Goal: Task Accomplishment & Management: Use online tool/utility

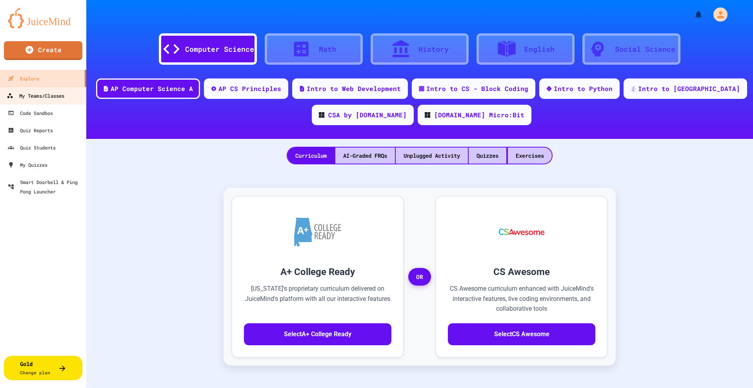
click at [60, 98] on div "My Teams/Classes" at bounding box center [36, 96] width 58 height 10
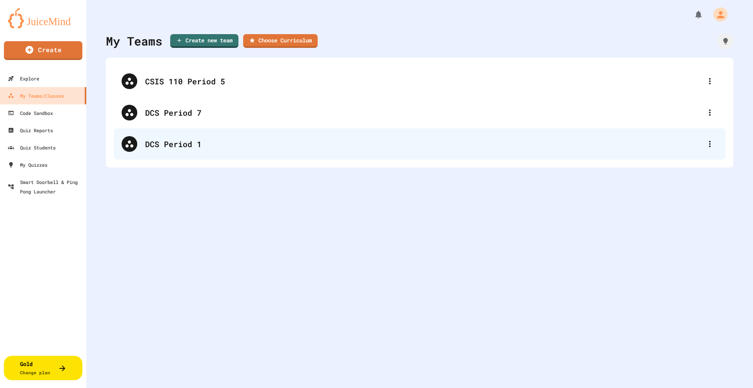
click at [174, 148] on div "DCS Period 1" at bounding box center [423, 144] width 557 height 12
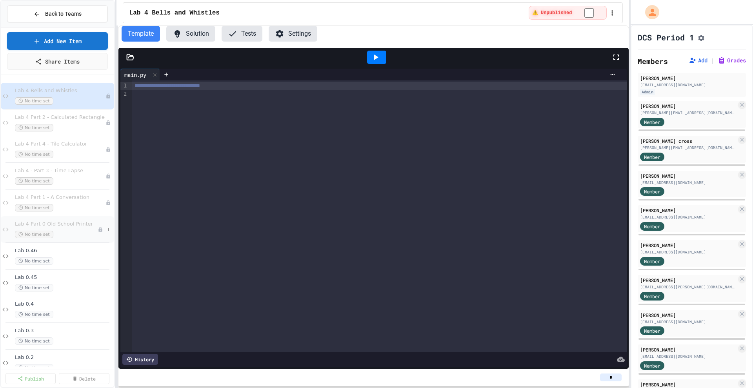
click at [71, 229] on div "Lab 4 Part 0 Old School Printer No time set" at bounding box center [56, 229] width 83 height 17
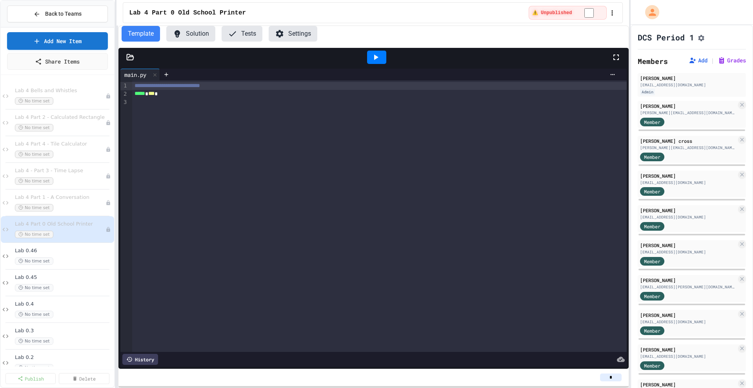
click at [299, 36] on button "Settings" at bounding box center [293, 34] width 49 height 16
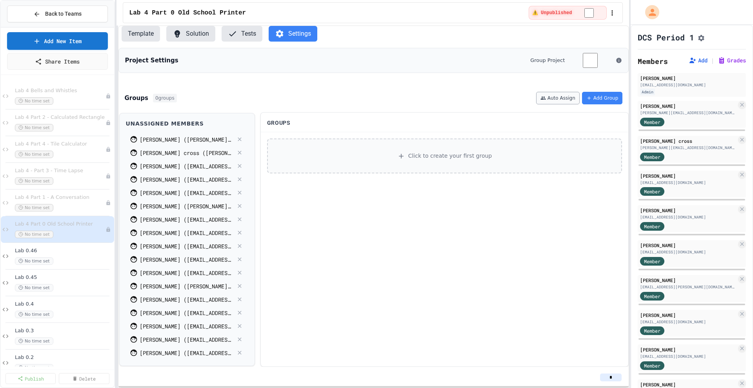
click at [561, 100] on button "Auto Assign" at bounding box center [558, 98] width 44 height 13
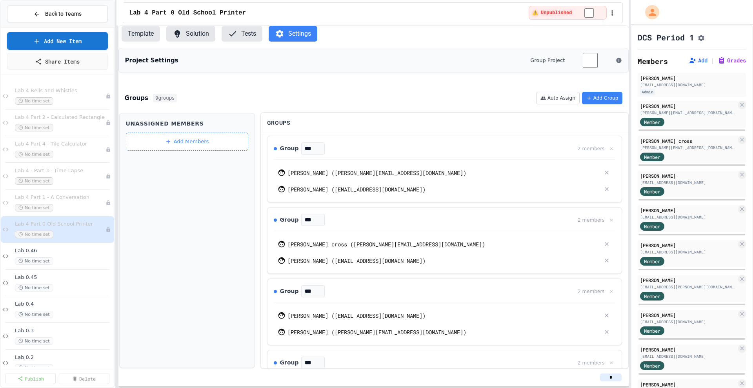
scroll to position [98, 0]
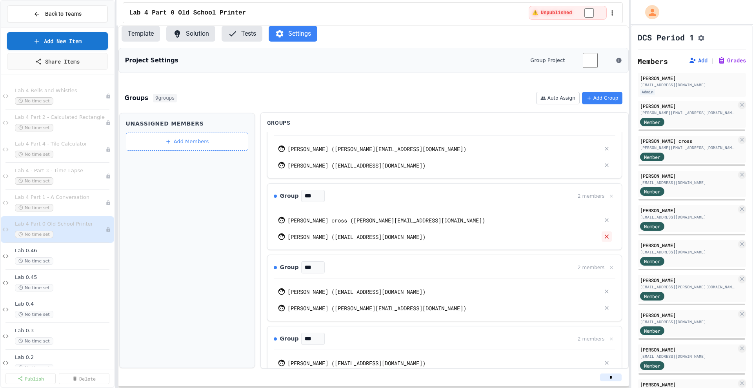
click at [603, 238] on icon at bounding box center [606, 236] width 7 height 7
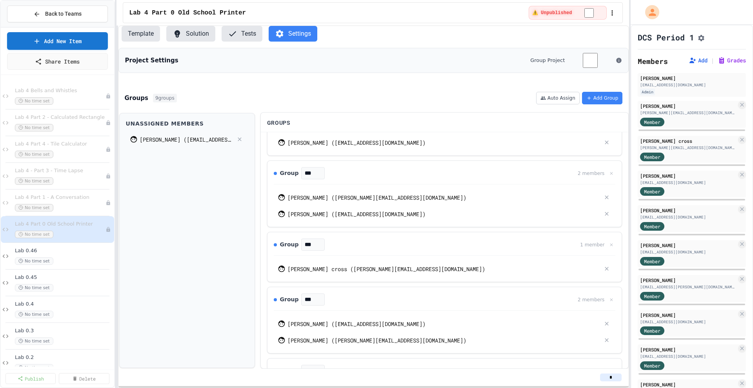
scroll to position [49, 0]
click at [603, 197] on icon at bounding box center [606, 197] width 7 height 7
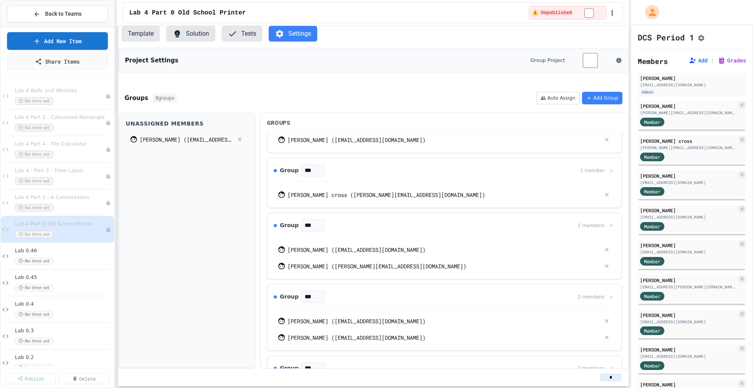
scroll to position [147, 0]
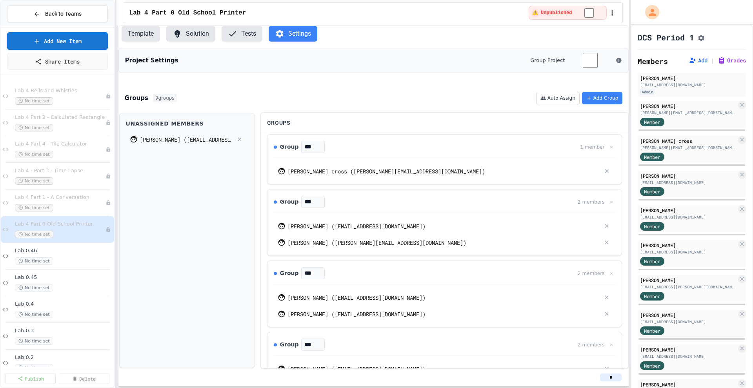
click at [600, 231] on div "Jamil Rivera (gasd.eramil6441@gasd.org)" at bounding box center [445, 225] width 342 height 13
click at [603, 226] on icon at bounding box center [606, 225] width 7 height 7
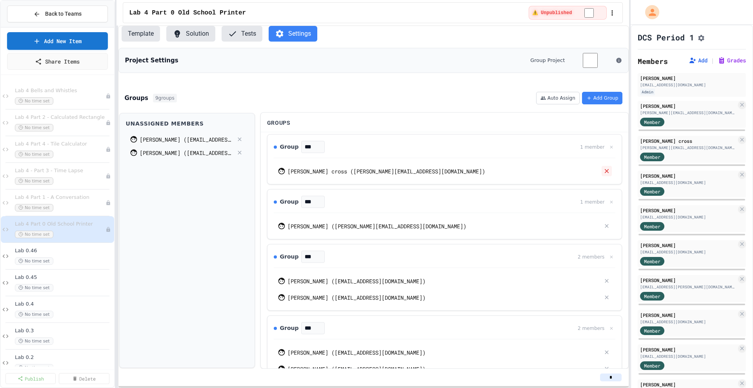
click at [603, 171] on icon at bounding box center [606, 170] width 7 height 7
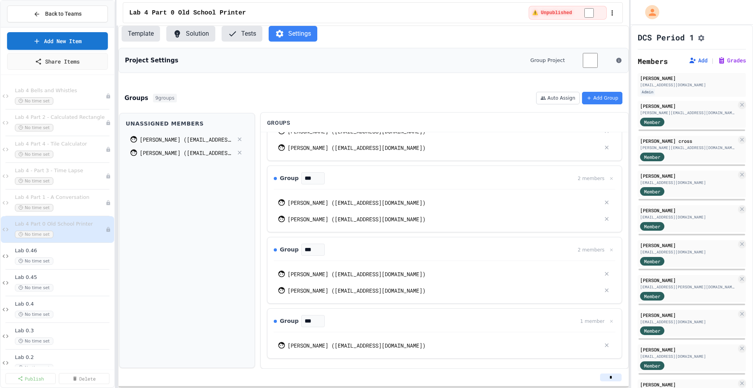
scroll to position [408, 0]
click at [325, 274] on div "Aalijah McNeil (gasd.eiljah8094@gasd.org)" at bounding box center [443, 273] width 313 height 8
click at [603, 274] on icon at bounding box center [606, 272] width 7 height 7
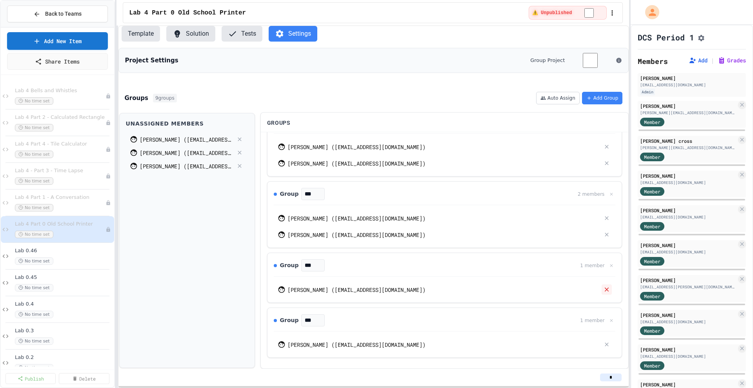
click at [603, 288] on icon at bounding box center [606, 289] width 7 height 7
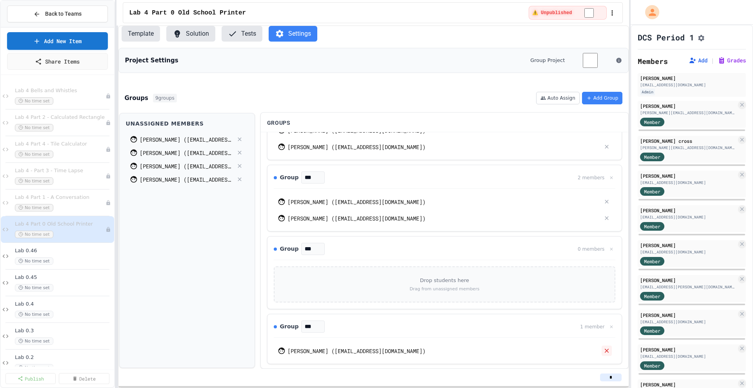
click at [603, 351] on icon at bounding box center [606, 350] width 7 height 7
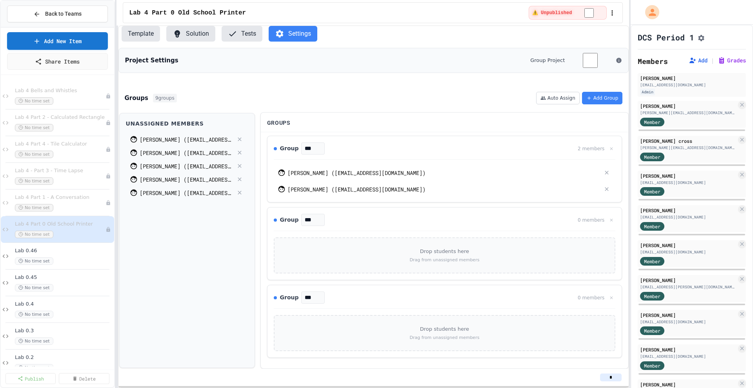
scroll to position [388, 0]
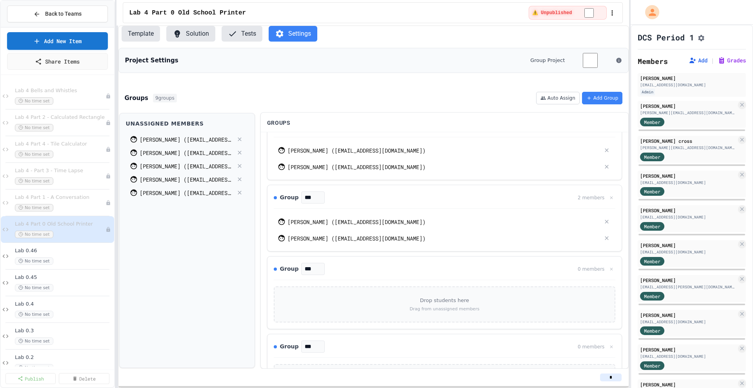
click at [163, 142] on div "Eric Feliciano (gasd.anoric3962@gasd.org)" at bounding box center [186, 139] width 93 height 8
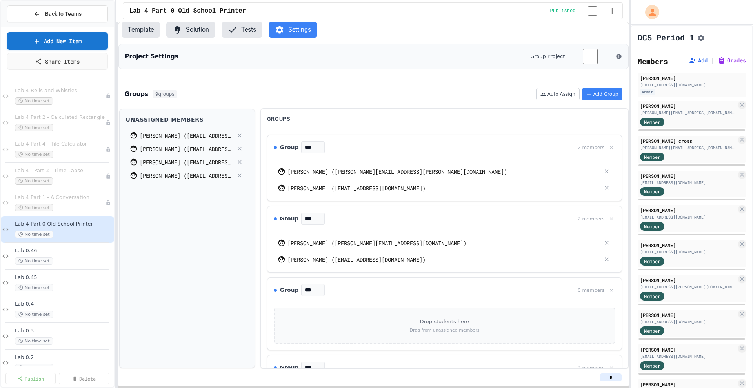
scroll to position [49, 0]
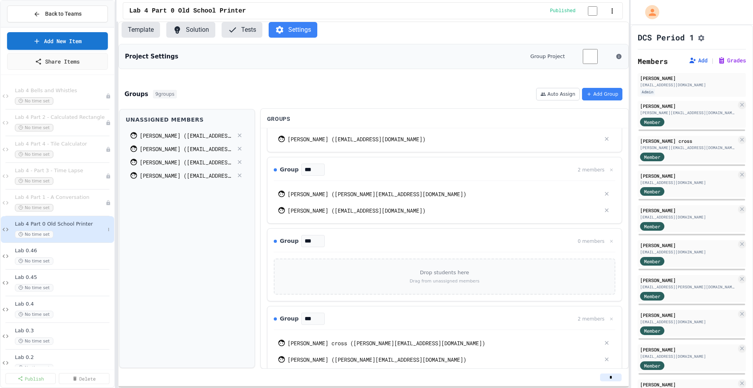
click at [74, 229] on div "Lab 4 Part 0 Old School Printer No time set" at bounding box center [60, 229] width 90 height 17
click at [703, 88] on div "[EMAIL_ADDRESS][DOMAIN_NAME]" at bounding box center [692, 85] width 104 height 6
click at [684, 184] on div "[EMAIL_ADDRESS][DOMAIN_NAME]" at bounding box center [688, 183] width 96 height 6
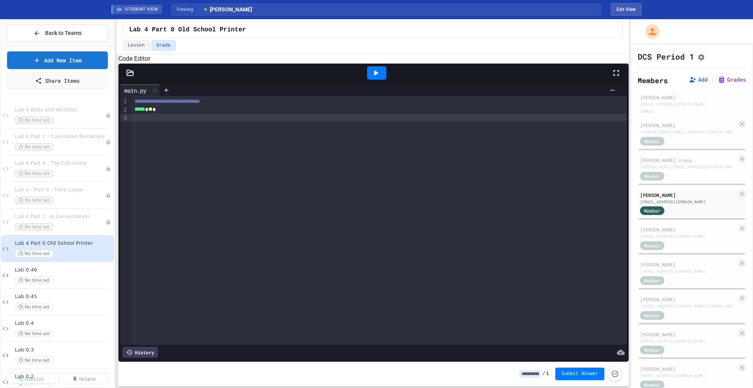
click at [251, 176] on div "**********" at bounding box center [379, 220] width 494 height 249
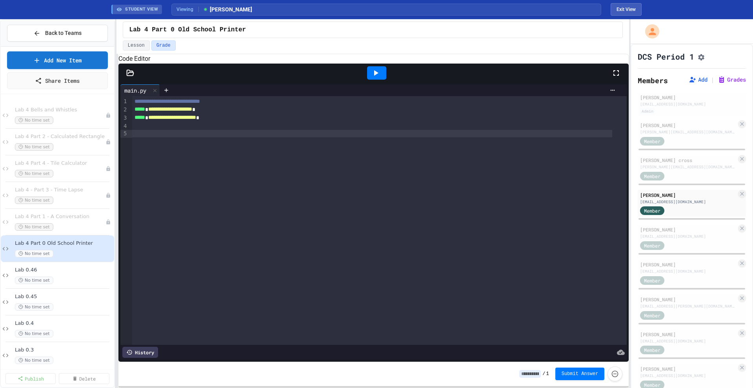
drag, startPoint x: 232, startPoint y: 128, endPoint x: 249, endPoint y: 128, distance: 16.9
click at [232, 122] on div "**********" at bounding box center [372, 118] width 480 height 8
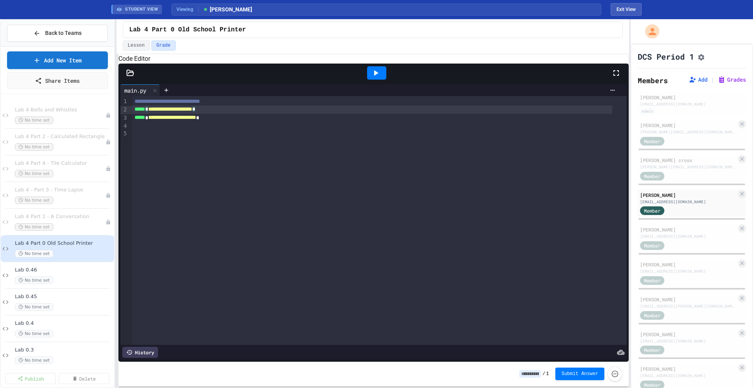
click at [266, 114] on div "**********" at bounding box center [372, 109] width 480 height 8
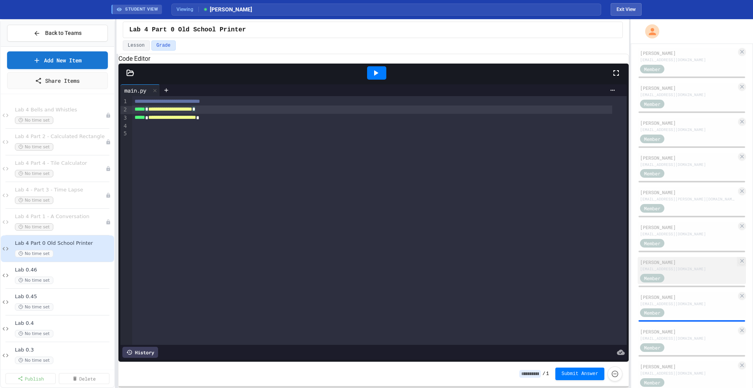
scroll to position [340, 0]
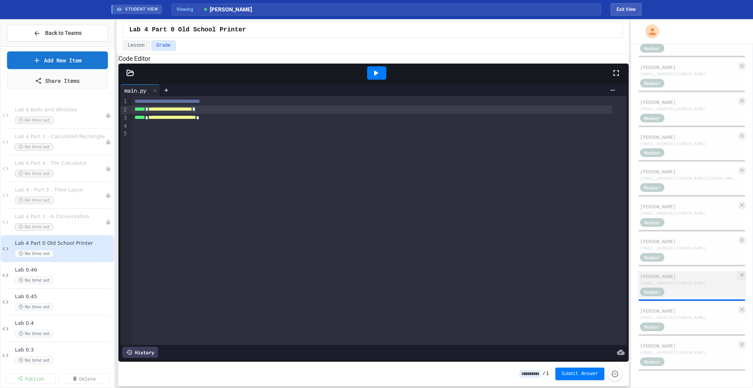
click at [681, 286] on div "Norman Rochford gasd.ordman6499@gasd.org Member" at bounding box center [692, 284] width 108 height 27
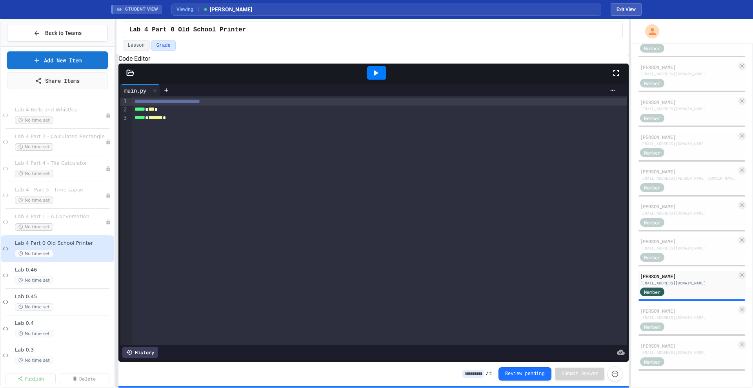
click at [227, 223] on div "**********" at bounding box center [379, 220] width 494 height 249
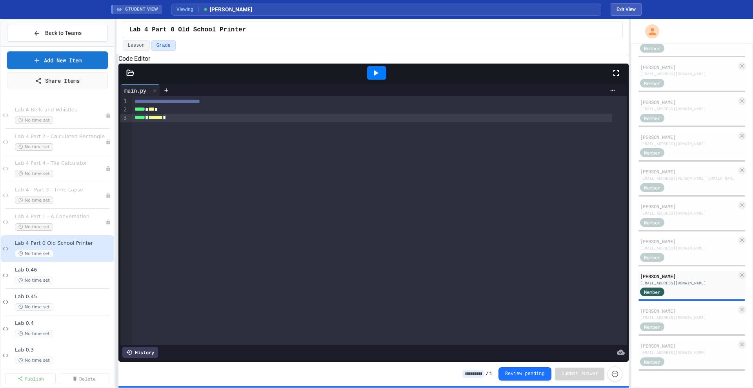
click at [227, 175] on div "**********" at bounding box center [379, 220] width 494 height 249
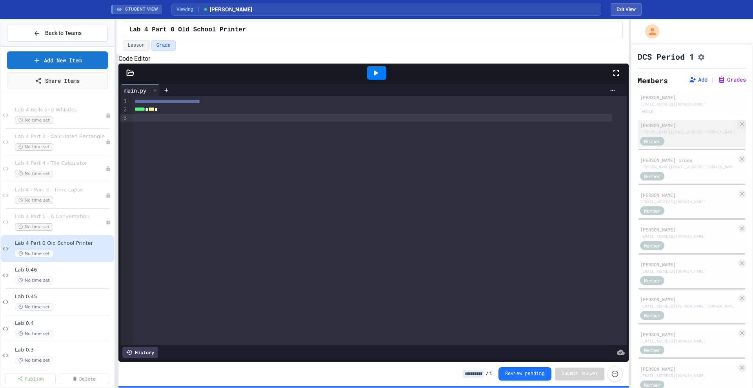
click at [679, 135] on div "[PERSON_NAME][EMAIL_ADDRESS][DOMAIN_NAME]" at bounding box center [688, 132] width 96 height 6
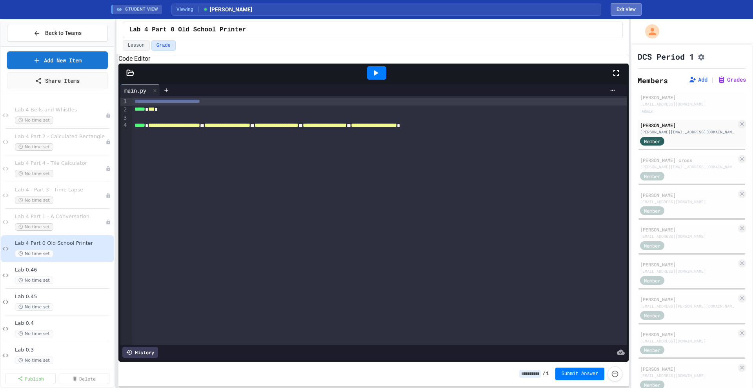
click at [629, 11] on button "Exit View" at bounding box center [625, 9] width 31 height 13
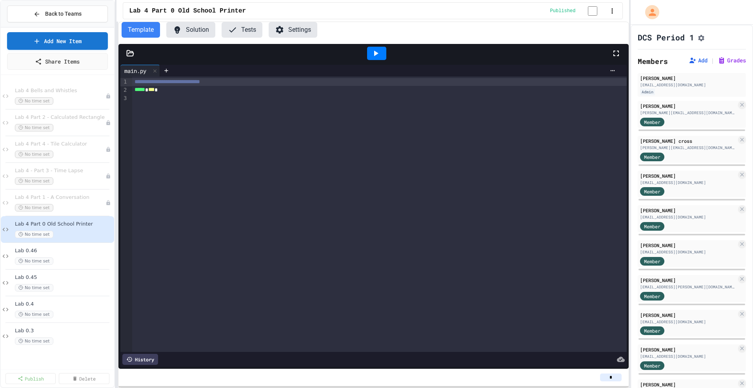
click at [297, 31] on button "Settings" at bounding box center [293, 30] width 49 height 16
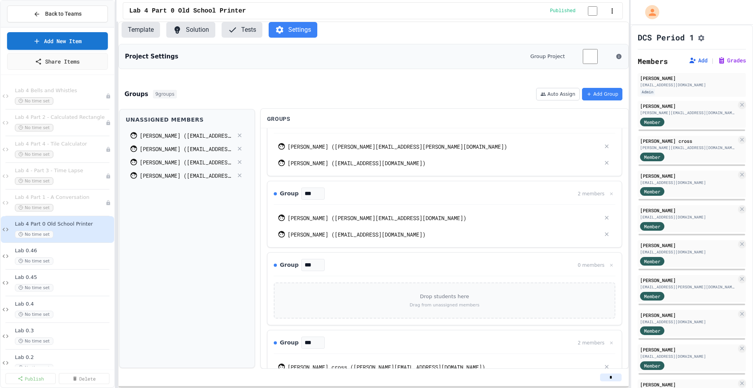
scroll to position [49, 0]
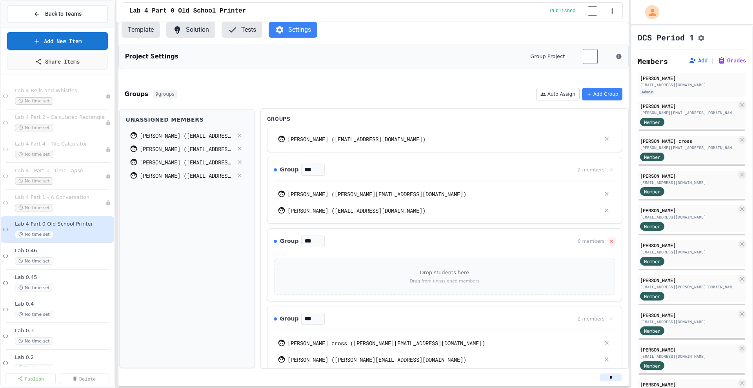
click at [609, 241] on icon at bounding box center [611, 240] width 5 height 5
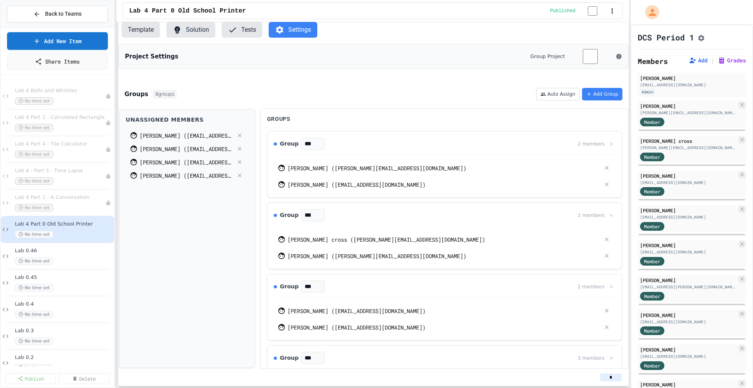
scroll to position [98, 0]
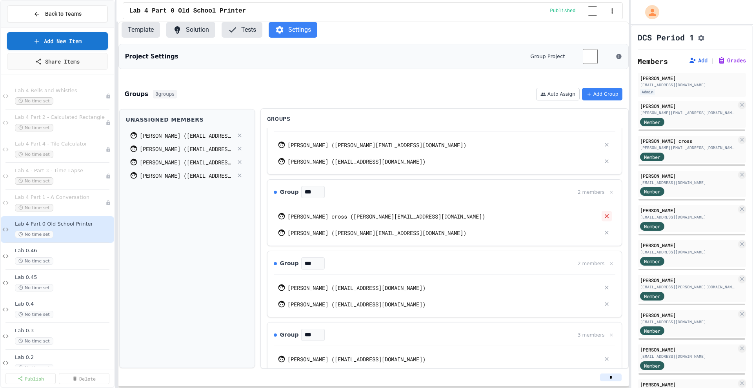
click at [603, 219] on icon at bounding box center [606, 216] width 7 height 7
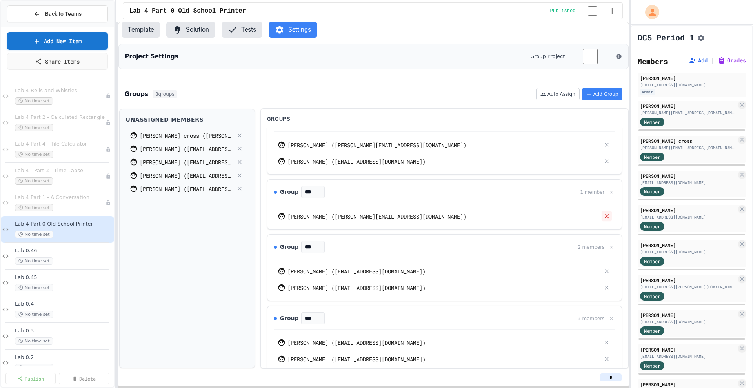
click at [603, 220] on icon at bounding box center [606, 216] width 7 height 7
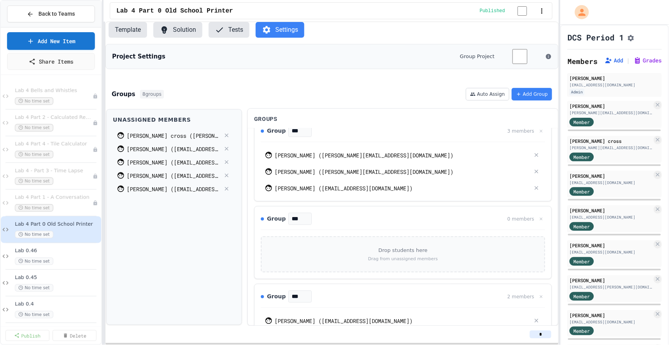
scroll to position [89, 0]
click at [539, 220] on icon at bounding box center [541, 217] width 5 height 5
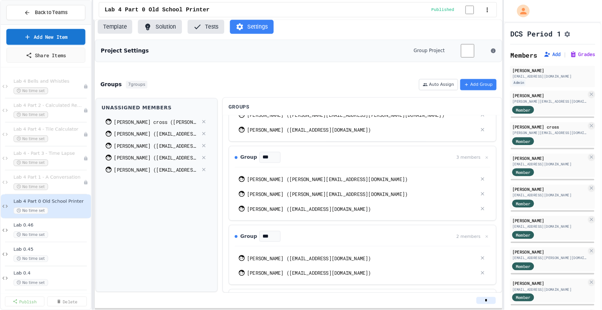
scroll to position [0, 0]
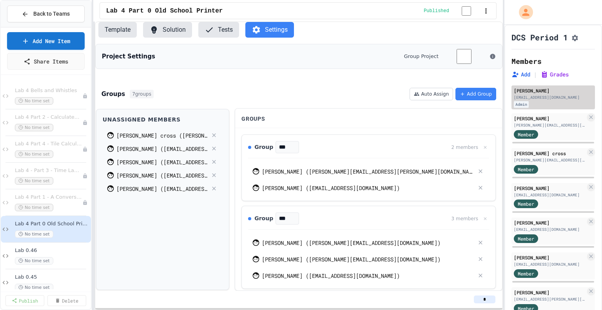
click at [538, 100] on div "weipp@gasd.org" at bounding box center [553, 97] width 79 height 6
click at [126, 13] on span "Lab 4 Part 0 Old School Printer" at bounding box center [164, 10] width 117 height 9
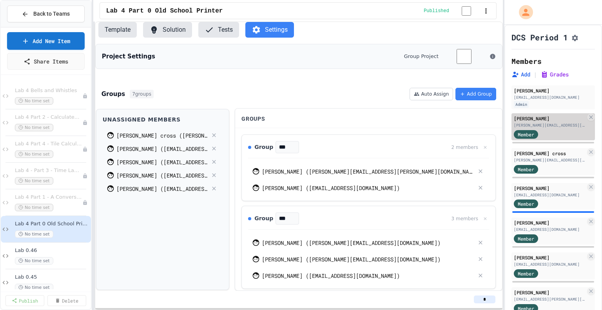
click at [550, 122] on div "Liam Bulriss" at bounding box center [550, 118] width 72 height 7
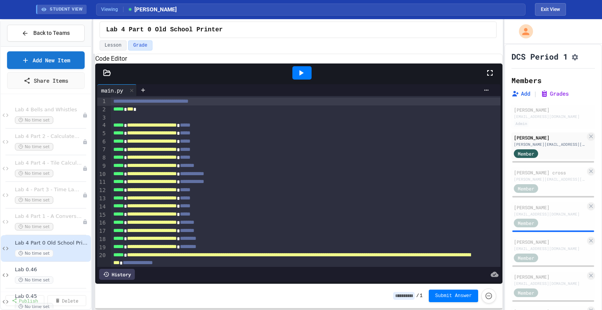
click at [298, 78] on icon at bounding box center [300, 72] width 9 height 9
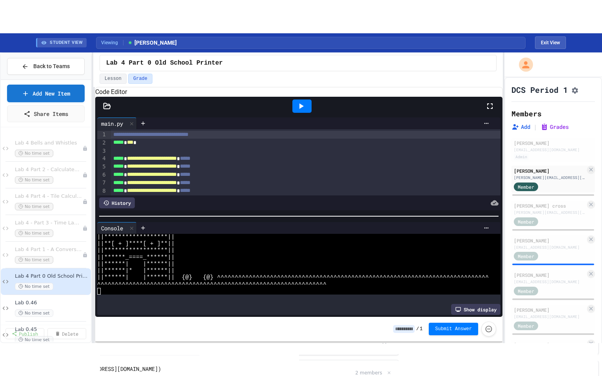
scroll to position [74, 0]
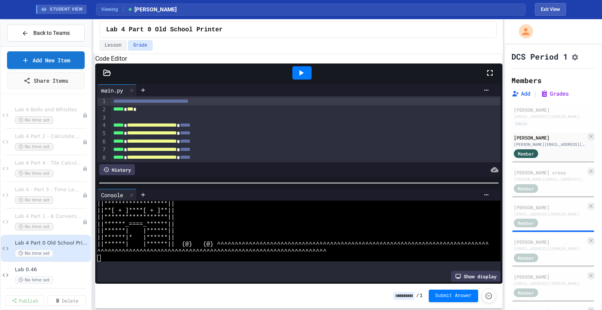
click at [490, 78] on icon at bounding box center [489, 72] width 9 height 9
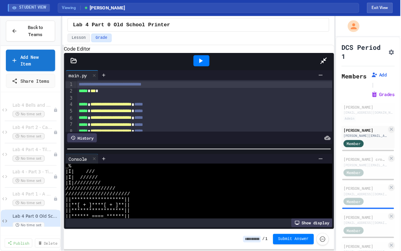
scroll to position [53, 0]
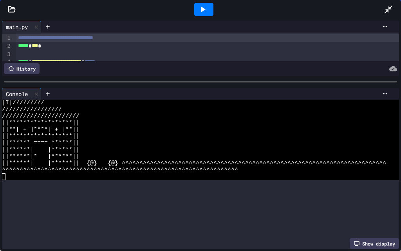
click at [195, 78] on div at bounding box center [200, 82] width 401 height 8
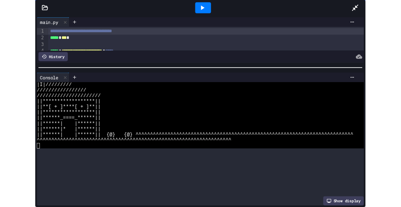
scroll to position [0, 0]
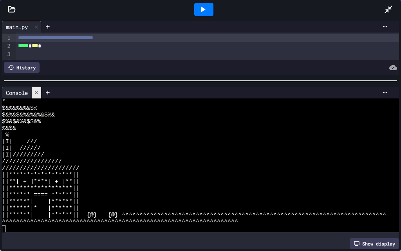
click at [38, 90] on icon at bounding box center [36, 92] width 5 height 5
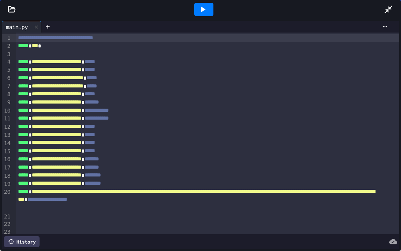
click at [390, 8] on icon at bounding box center [389, 9] width 8 height 8
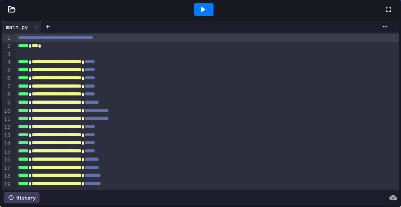
scroll to position [131, 0]
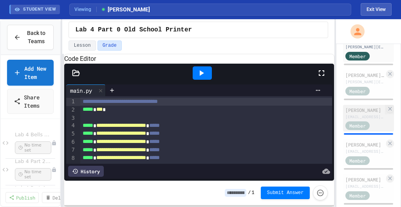
click at [358, 120] on div "gasd.derhan3448@gasd.org" at bounding box center [365, 117] width 39 height 6
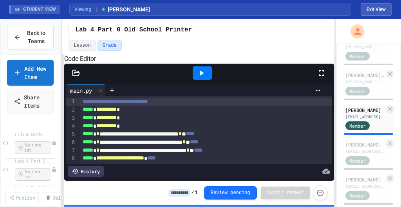
click at [201, 78] on icon at bounding box center [201, 72] width 9 height 9
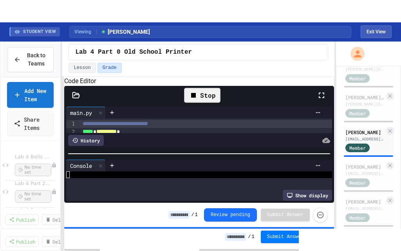
scroll to position [80, 0]
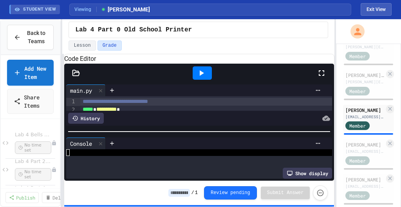
drag, startPoint x: 322, startPoint y: 81, endPoint x: 315, endPoint y: 116, distance: 35.9
click at [322, 78] on icon at bounding box center [321, 72] width 9 height 9
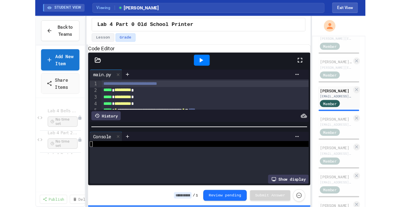
scroll to position [7, 0]
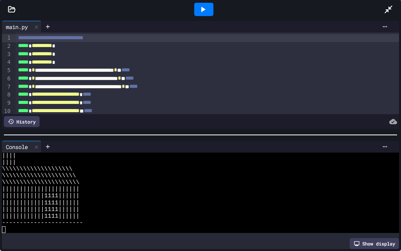
click at [386, 10] on icon at bounding box center [388, 9] width 9 height 9
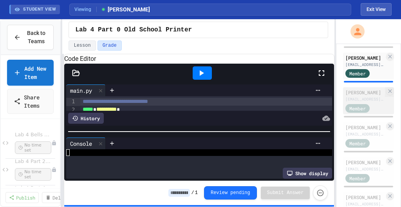
scroll to position [209, 0]
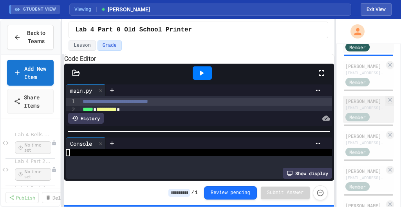
click at [359, 104] on div "William Jesenski" at bounding box center [365, 100] width 39 height 7
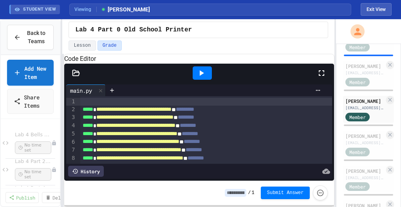
click at [201, 78] on icon at bounding box center [201, 72] width 9 height 9
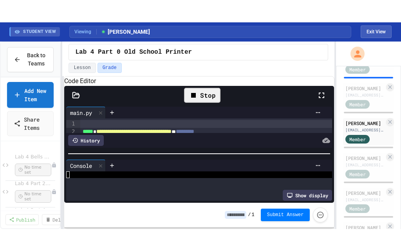
scroll to position [80, 0]
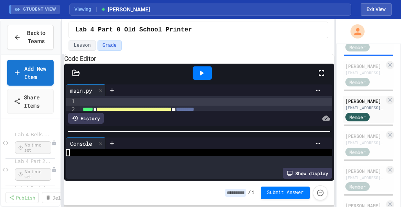
click at [323, 78] on icon at bounding box center [321, 72] width 9 height 9
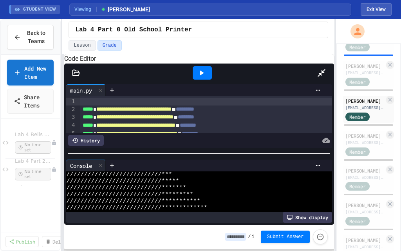
scroll to position [7, 0]
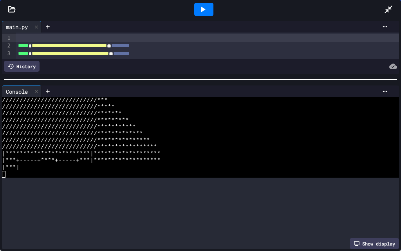
click at [204, 76] on div at bounding box center [200, 80] width 401 height 8
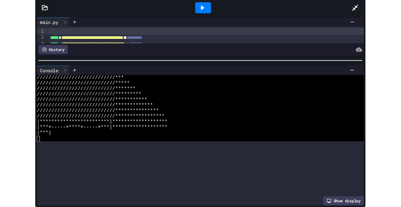
scroll to position [0, 0]
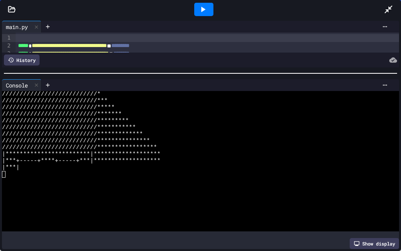
drag, startPoint x: 36, startPoint y: 84, endPoint x: 98, endPoint y: 82, distance: 62.4
click at [36, 84] on icon at bounding box center [36, 84] width 5 height 5
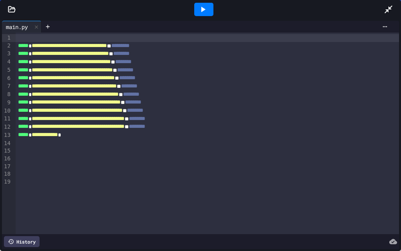
click at [388, 8] on icon at bounding box center [388, 9] width 9 height 9
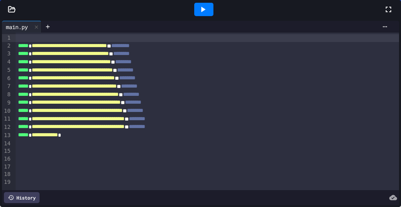
scroll to position [549, 0]
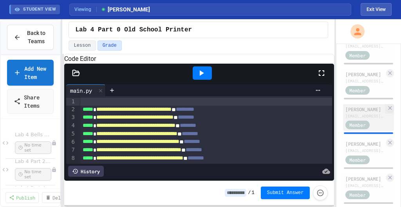
click at [353, 119] on div "gasd.ordman6499@gasd.org" at bounding box center [365, 116] width 39 height 6
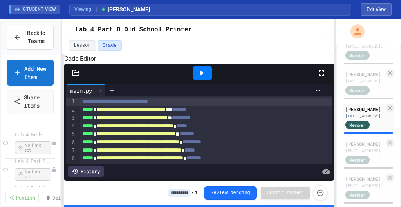
click at [202, 76] on icon at bounding box center [202, 72] width 4 height 5
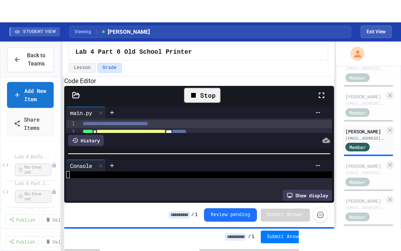
scroll to position [80, 0]
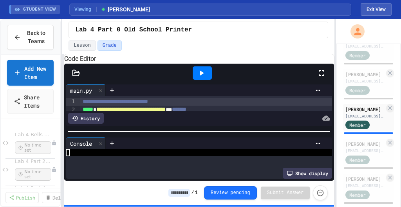
click at [322, 78] on icon at bounding box center [321, 72] width 9 height 9
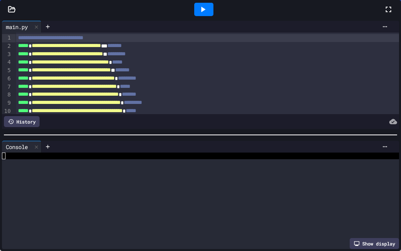
scroll to position [7, 0]
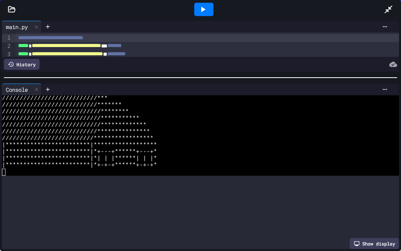
click at [184, 74] on div at bounding box center [200, 78] width 401 height 8
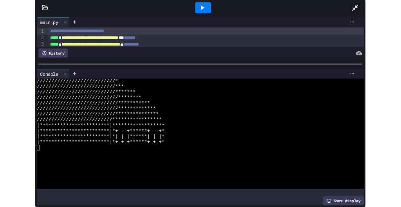
scroll to position [0, 0]
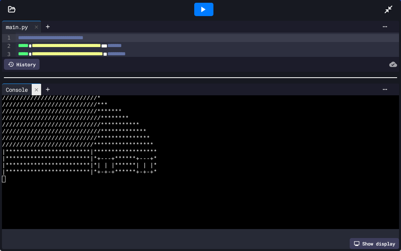
click at [37, 92] on div at bounding box center [36, 89] width 9 height 11
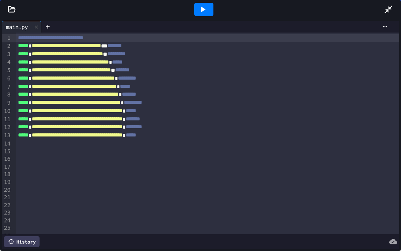
click at [388, 9] on icon at bounding box center [388, 9] width 9 height 9
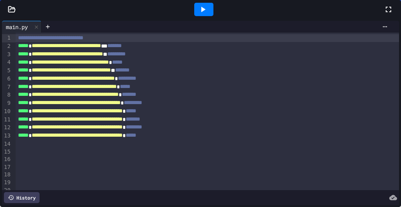
scroll to position [443, 0]
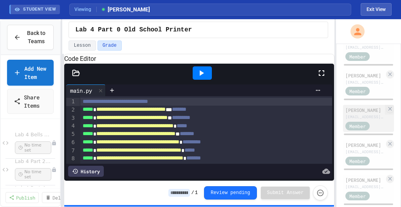
click at [360, 113] on div "pryce Parker" at bounding box center [365, 109] width 39 height 7
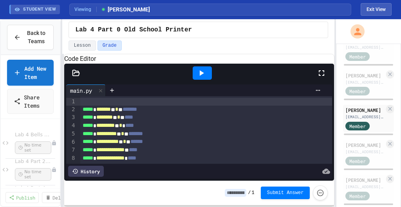
click at [200, 76] on icon at bounding box center [202, 72] width 4 height 5
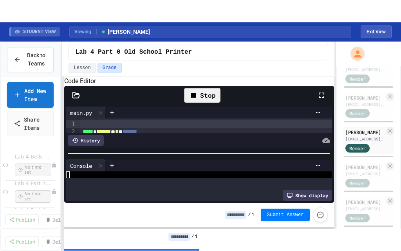
scroll to position [67, 0]
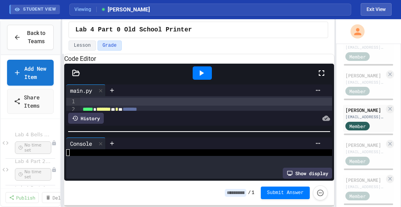
click at [321, 76] on icon at bounding box center [321, 72] width 5 height 5
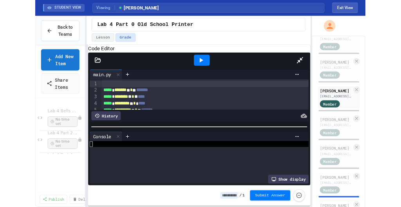
scroll to position [0, 0]
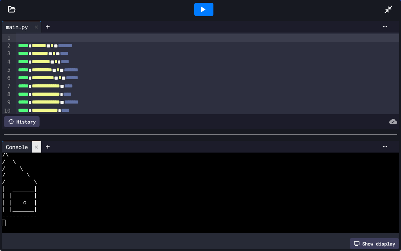
click at [37, 144] on icon at bounding box center [36, 146] width 5 height 5
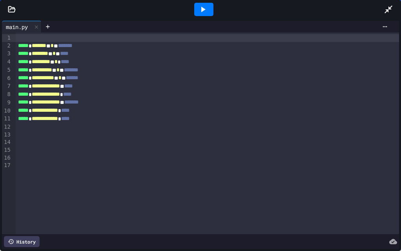
click at [389, 8] on icon at bounding box center [389, 9] width 8 height 8
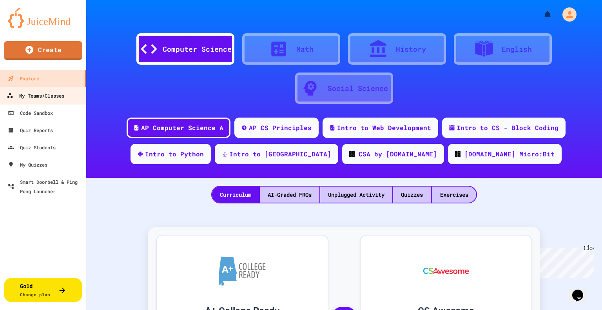
click at [37, 98] on div "My Teams/Classes" at bounding box center [36, 96] width 58 height 10
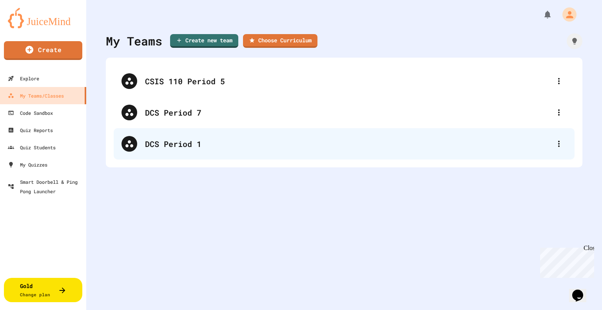
click at [172, 138] on div "DCS Period 1" at bounding box center [348, 144] width 406 height 12
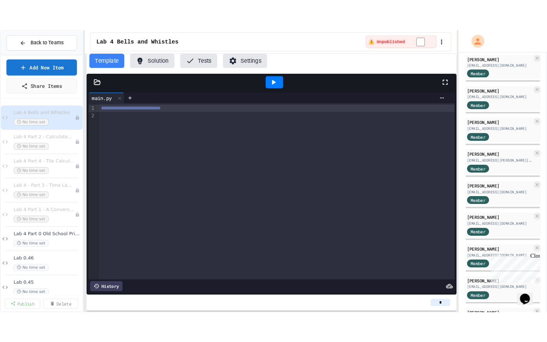
scroll to position [157, 0]
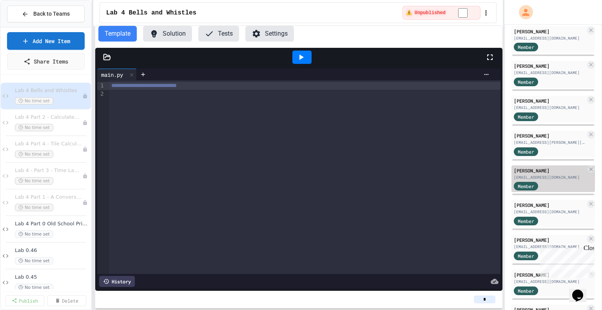
click at [544, 174] on div "[PERSON_NAME]" at bounding box center [550, 170] width 72 height 7
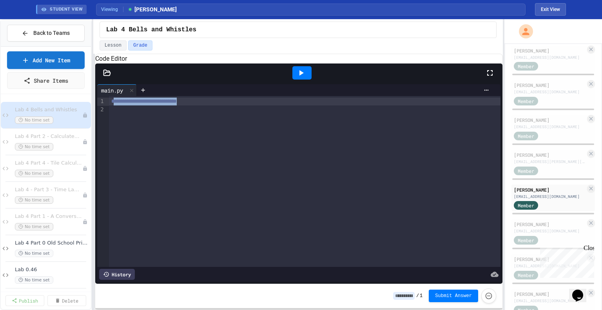
drag, startPoint x: 114, startPoint y: 113, endPoint x: 216, endPoint y: 112, distance: 102.3
click at [216, 105] on div "**********" at bounding box center [305, 102] width 392 height 8
click at [489, 78] on icon at bounding box center [489, 72] width 9 height 9
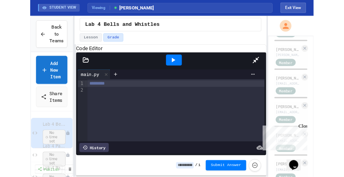
scroll to position [157, 0]
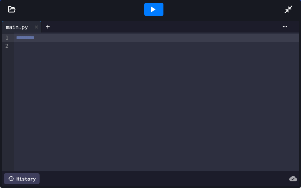
click at [287, 12] on icon at bounding box center [288, 9] width 9 height 9
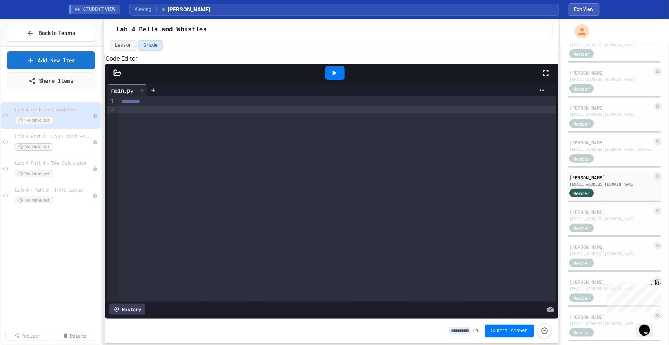
click at [158, 129] on div "*********" at bounding box center [337, 198] width 437 height 205
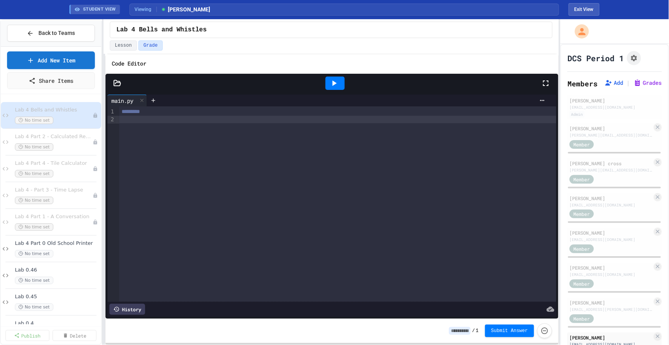
click at [179, 139] on div "*********" at bounding box center [337, 204] width 437 height 196
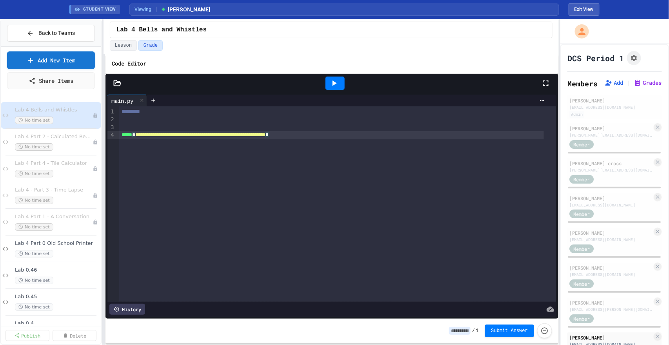
click at [350, 134] on div "**********" at bounding box center [331, 135] width 425 height 8
drag, startPoint x: 343, startPoint y: 138, endPoint x: 372, endPoint y: 137, distance: 29.8
click at [372, 137] on div "**********" at bounding box center [331, 135] width 425 height 8
drag, startPoint x: 206, startPoint y: 170, endPoint x: 202, endPoint y: 172, distance: 5.1
click at [206, 170] on div "**********" at bounding box center [337, 204] width 437 height 196
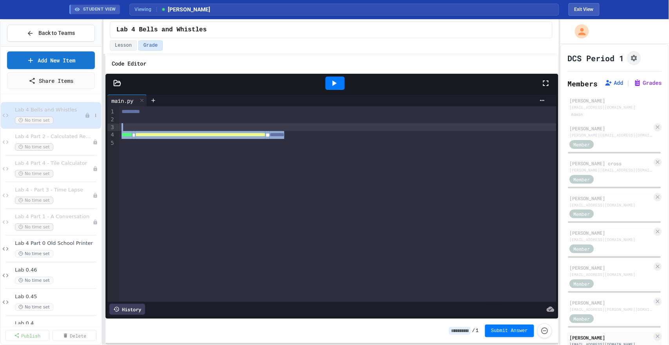
drag, startPoint x: 421, startPoint y: 136, endPoint x: 73, endPoint y: 121, distance: 348.5
click at [73, 121] on div "**********" at bounding box center [334, 181] width 669 height 325
click at [152, 219] on div "*********" at bounding box center [337, 204] width 437 height 196
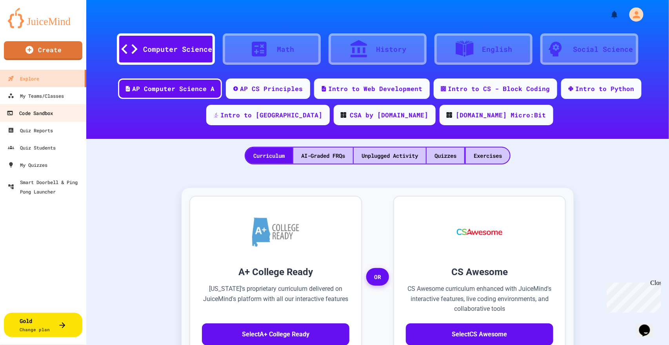
click at [35, 115] on div "Code Sandbox" at bounding box center [30, 113] width 46 height 10
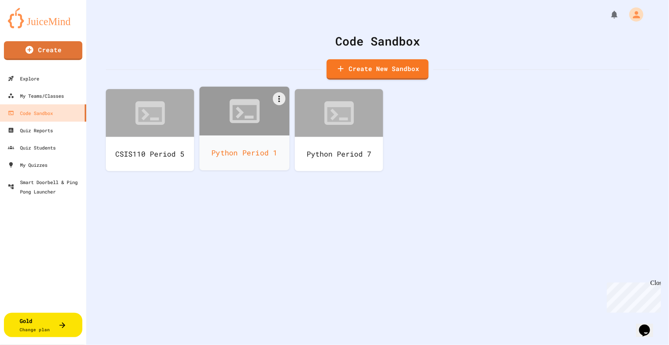
click at [262, 150] on div "Python Period 1" at bounding box center [245, 152] width 90 height 35
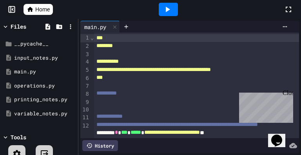
click at [12, 8] on icon at bounding box center [12, 9] width 8 height 8
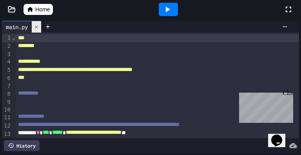
drag, startPoint x: 31, startPoint y: 36, endPoint x: 37, endPoint y: 32, distance: 7.1
click at [35, 34] on div "***" at bounding box center [157, 38] width 283 height 8
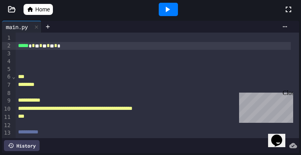
click at [164, 11] on icon at bounding box center [167, 9] width 9 height 9
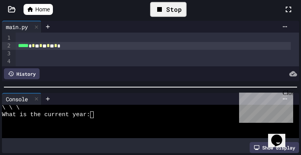
drag, startPoint x: 1, startPoint y: 104, endPoint x: 12, endPoint y: 107, distance: 10.8
click at [12, 107] on div "Console WWWWWWWWWWWWWWWWWWWWWWWWWWWWWWWW \ \ \ What is the current year: Show d…" at bounding box center [150, 123] width 301 height 64
drag, startPoint x: 3, startPoint y: 107, endPoint x: 32, endPoint y: 107, distance: 28.6
click at [49, 47] on div "***** * * ** ** ** * *" at bounding box center [153, 46] width 275 height 8
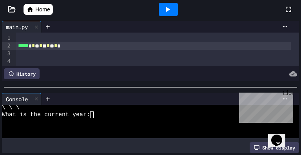
click at [60, 47] on div "***** * * ** ** ** * *" at bounding box center [153, 46] width 275 height 8
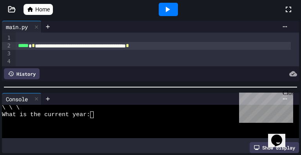
click at [168, 10] on icon at bounding box center [168, 9] width 4 height 5
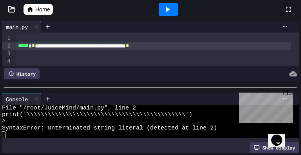
click at [174, 46] on div "**********" at bounding box center [153, 46] width 275 height 8
click at [169, 8] on icon at bounding box center [167, 9] width 9 height 9
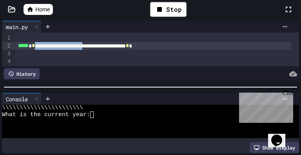
drag, startPoint x: 38, startPoint y: 47, endPoint x: 111, endPoint y: 47, distance: 72.5
click at [111, 47] on div "**********" at bounding box center [153, 46] width 275 height 8
click at [109, 47] on div "**********" at bounding box center [153, 46] width 275 height 8
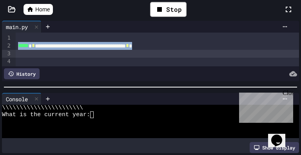
click at [109, 47] on div "**********" at bounding box center [153, 46] width 275 height 8
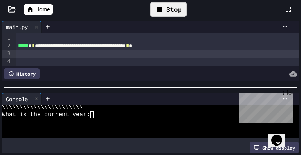
click at [176, 9] on div "Stop" at bounding box center [168, 9] width 36 height 15
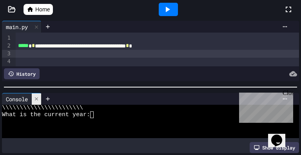
click at [37, 99] on icon at bounding box center [36, 98] width 5 height 5
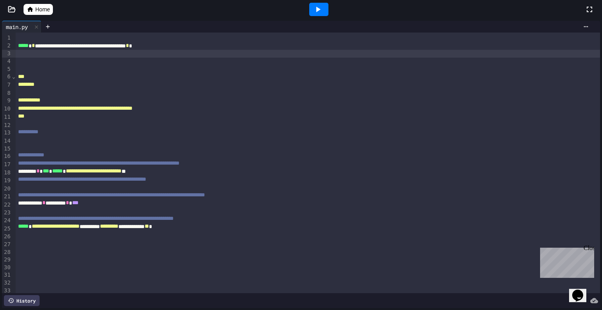
click at [35, 47] on div "**********" at bounding box center [299, 46] width 567 height 8
